Goal: Information Seeking & Learning: Learn about a topic

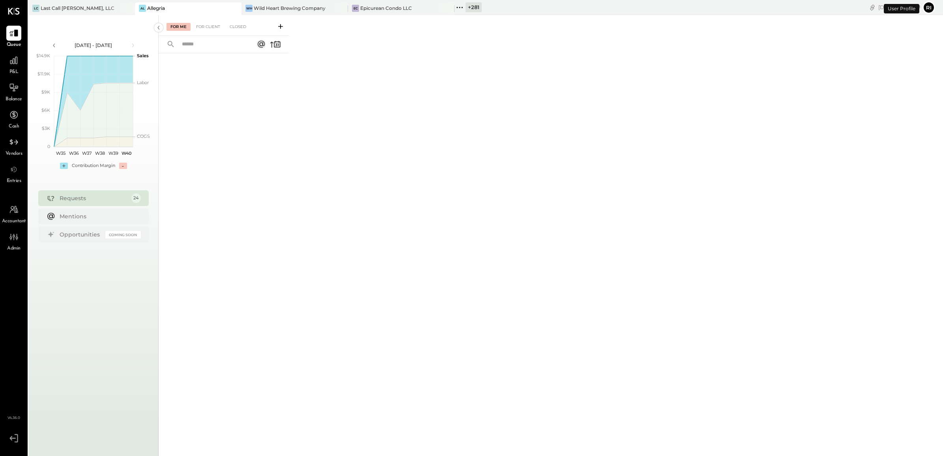
click at [462, 7] on icon at bounding box center [462, 7] width 1 height 1
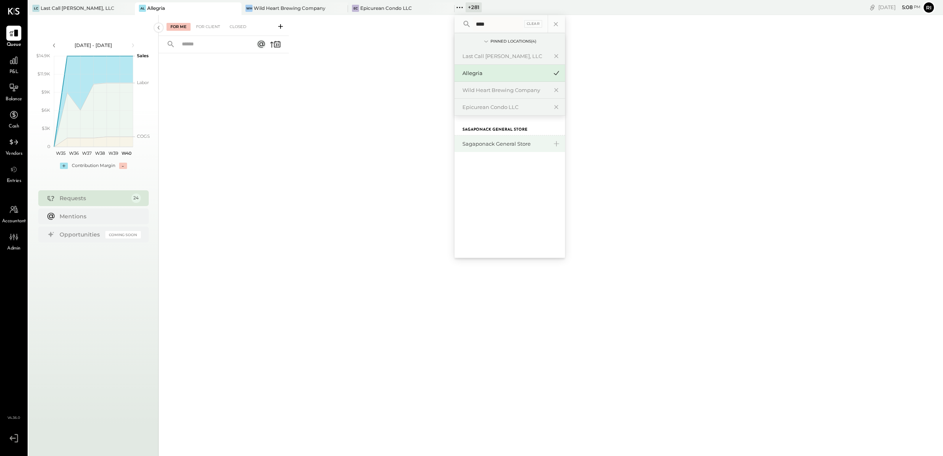
type input "****"
click at [476, 146] on div "Sagaponack General Store" at bounding box center [505, 143] width 85 height 7
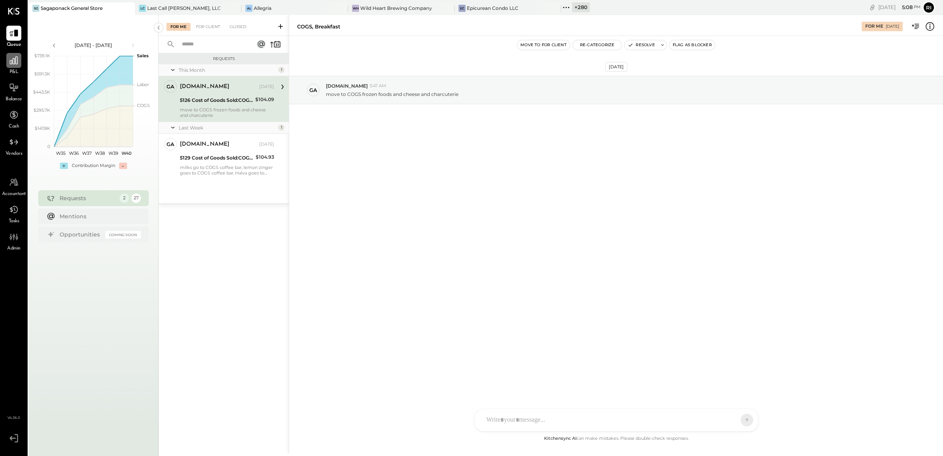
click at [16, 67] on div at bounding box center [13, 60] width 15 height 15
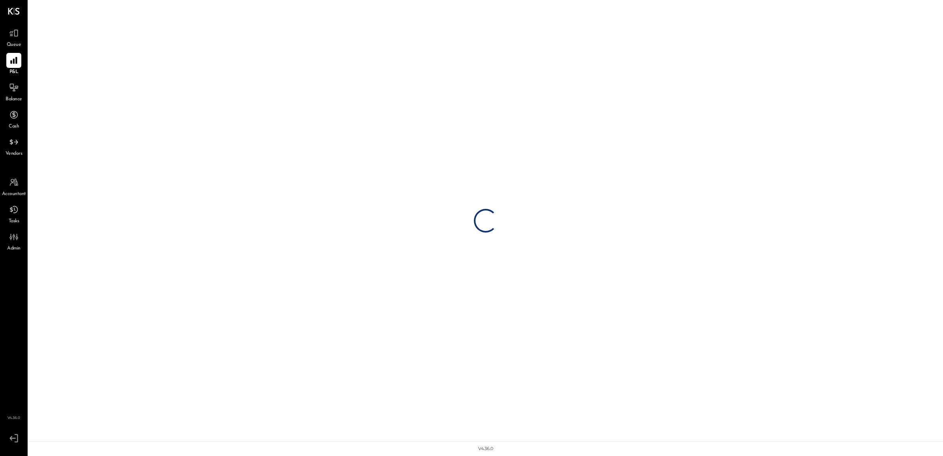
click at [13, 44] on span "Queue" at bounding box center [14, 44] width 15 height 7
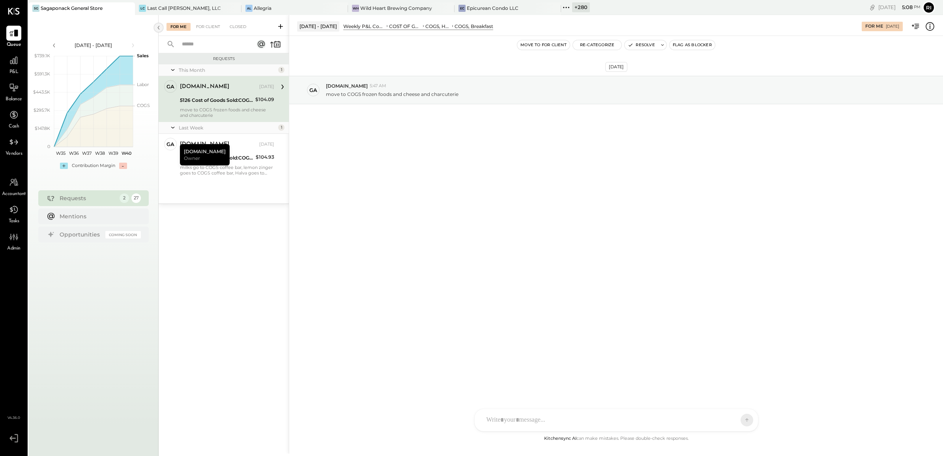
click at [158, 29] on icon at bounding box center [158, 28] width 9 height 14
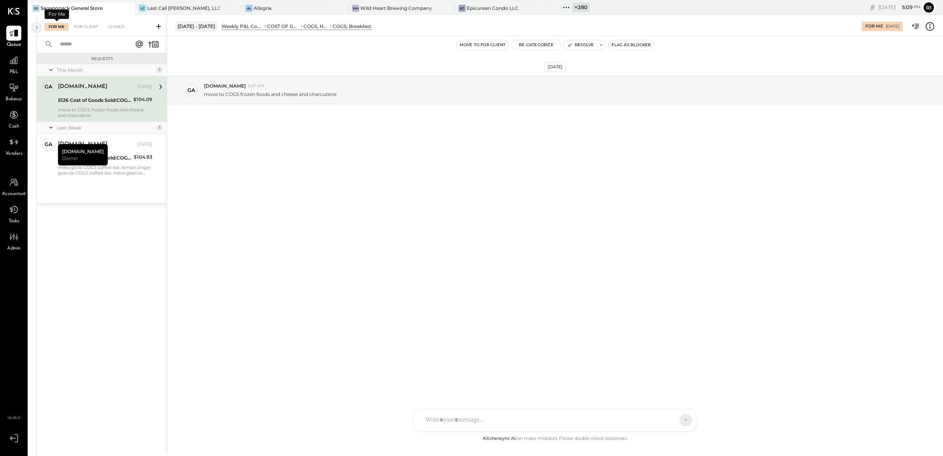
click at [37, 28] on icon at bounding box center [36, 28] width 9 height 14
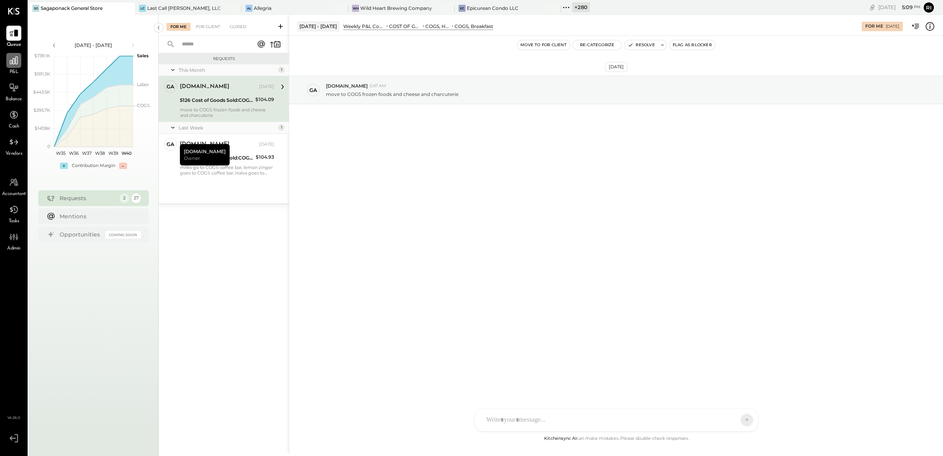
click at [20, 66] on div at bounding box center [13, 60] width 15 height 15
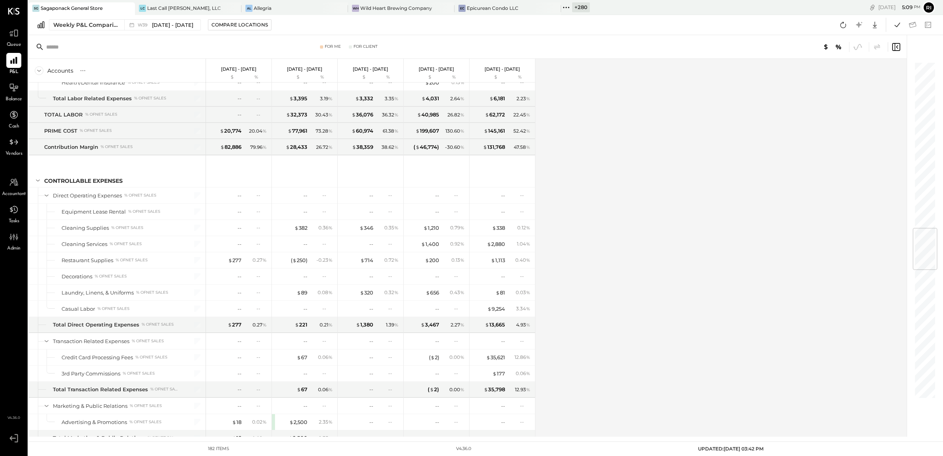
scroll to position [1409, 0]
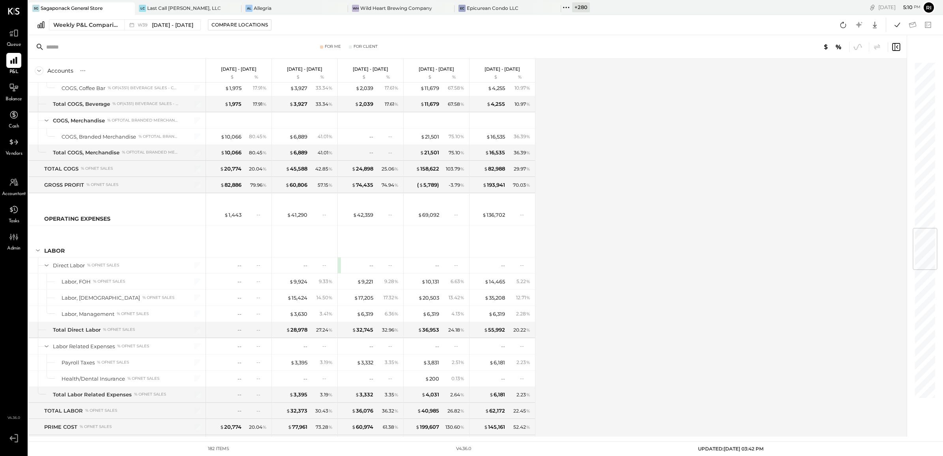
click at [20, 42] on span "Queue" at bounding box center [14, 44] width 15 height 7
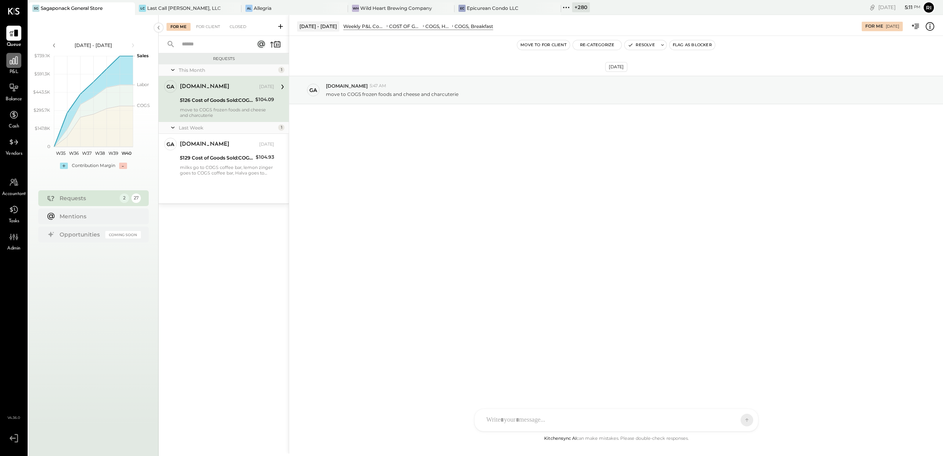
click at [16, 62] on icon at bounding box center [14, 60] width 10 height 10
